Goal: Task Accomplishment & Management: Manage account settings

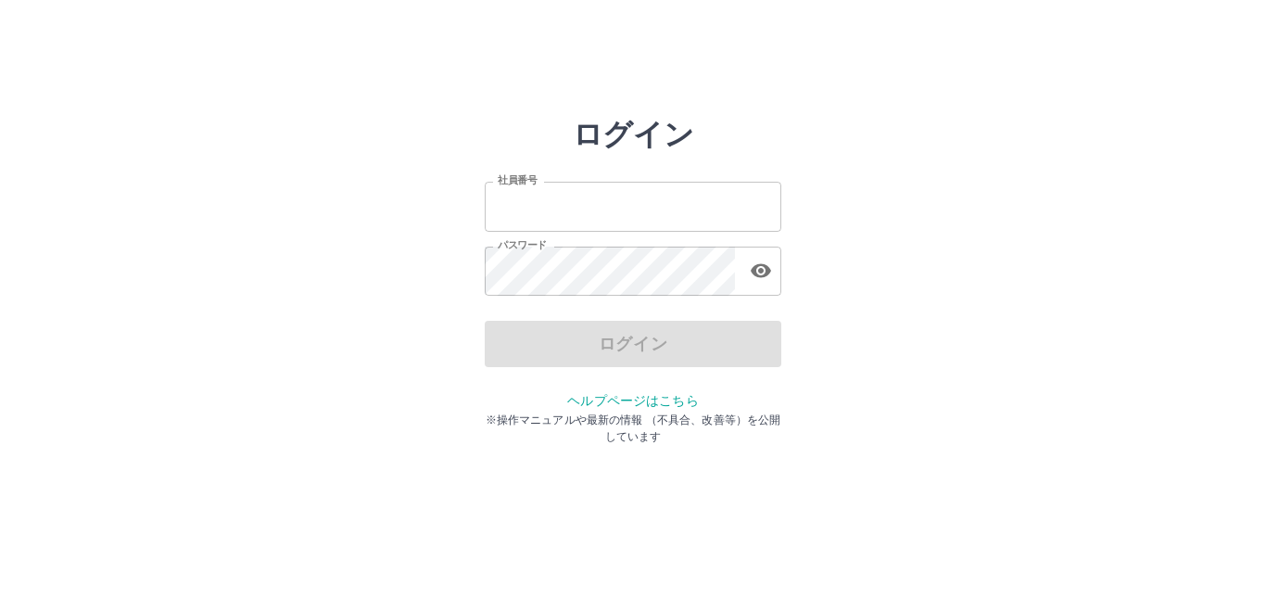
type input "*******"
click at [632, 346] on div "ログイン" at bounding box center [633, 344] width 296 height 46
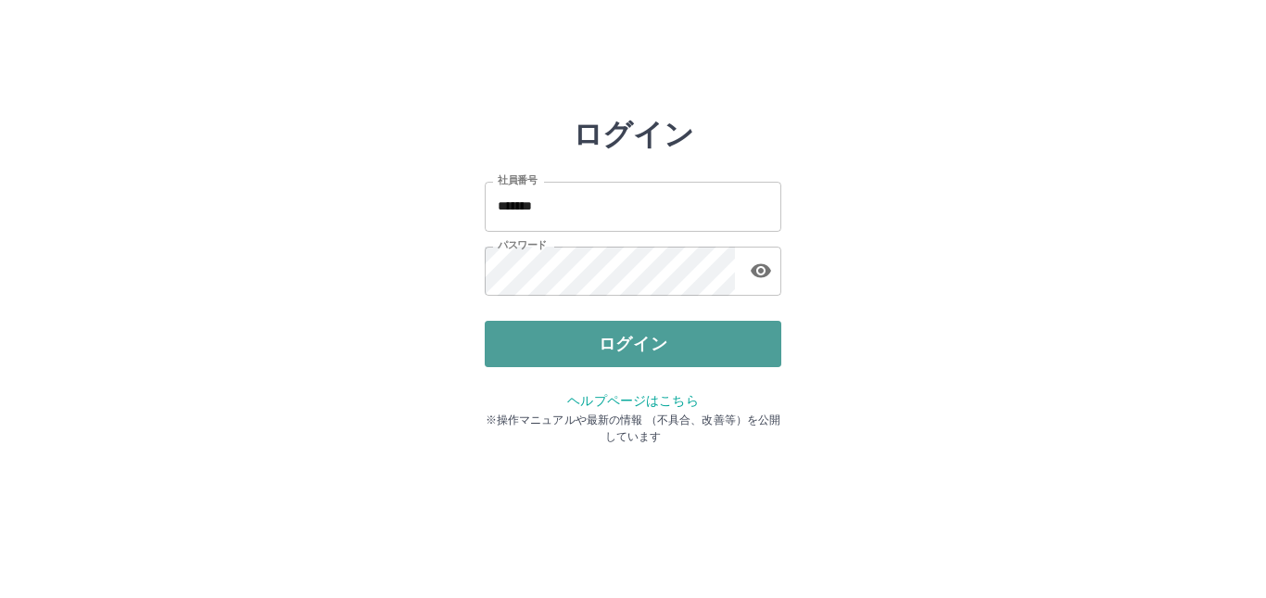
click at [632, 345] on button "ログイン" at bounding box center [633, 344] width 296 height 46
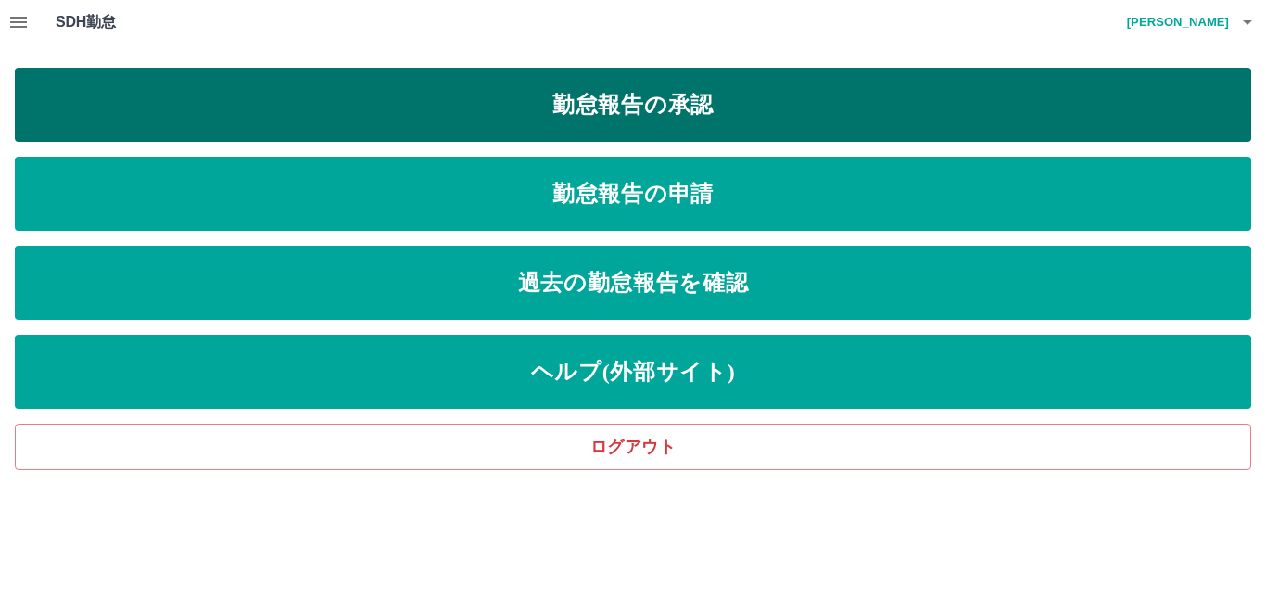
click at [688, 116] on link "勤怠報告の承認" at bounding box center [633, 105] width 1236 height 74
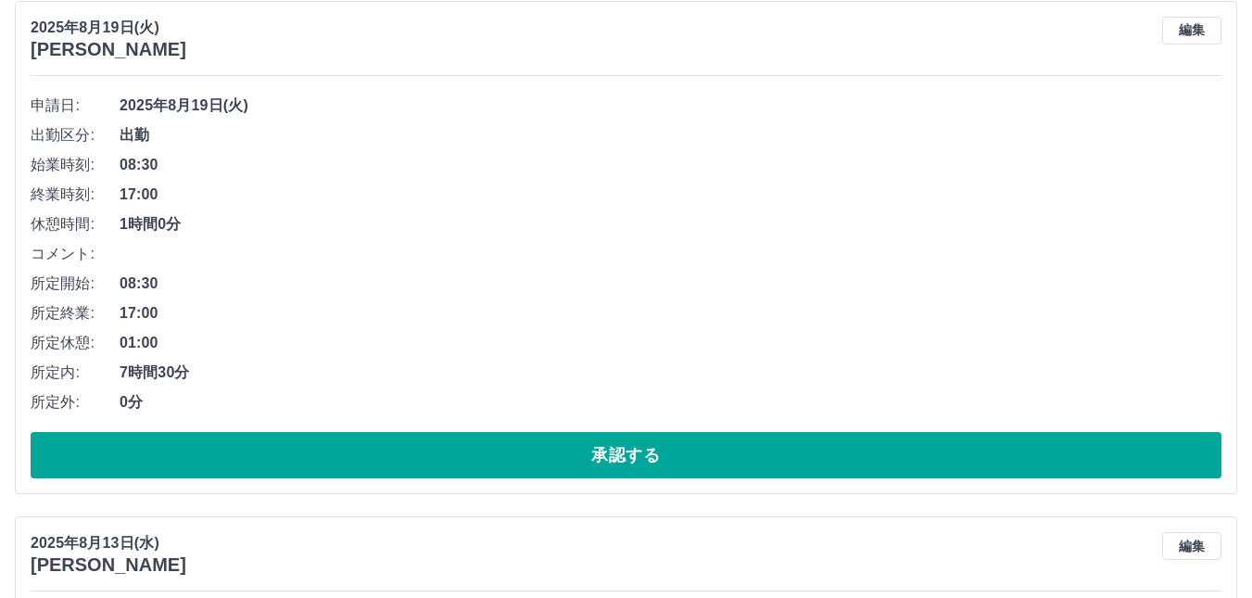
scroll to position [185, 0]
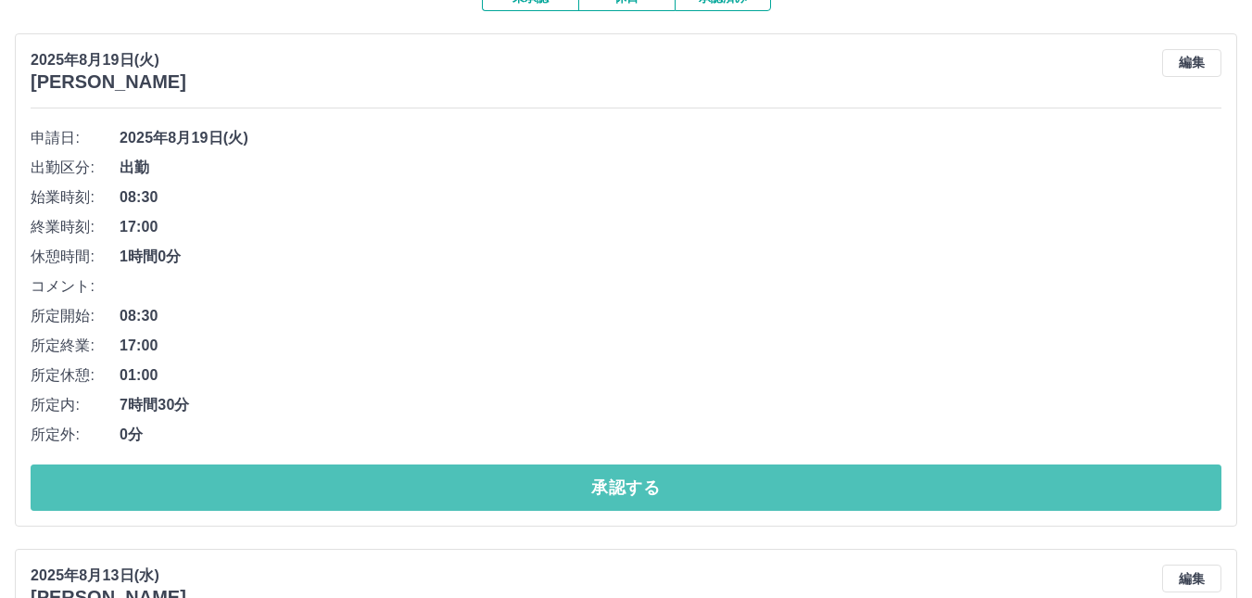
drag, startPoint x: 620, startPoint y: 489, endPoint x: 663, endPoint y: 422, distance: 80.4
click at [620, 487] on button "承認する" at bounding box center [626, 487] width 1191 height 46
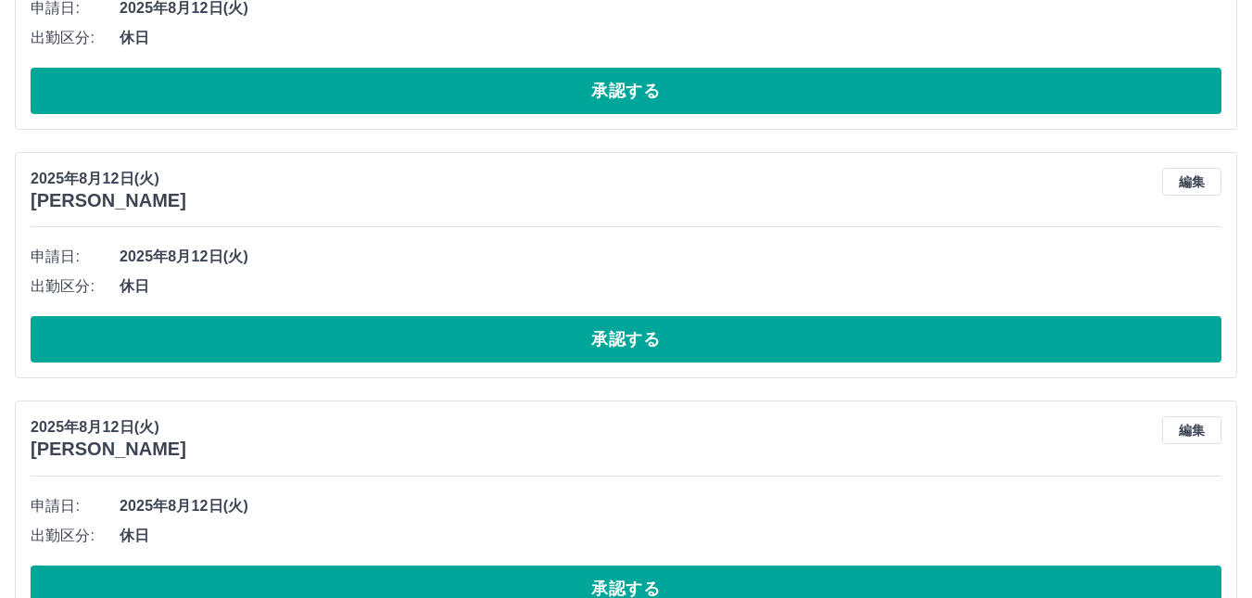
scroll to position [5535, 0]
